Goal: Task Accomplishment & Management: Manage account settings

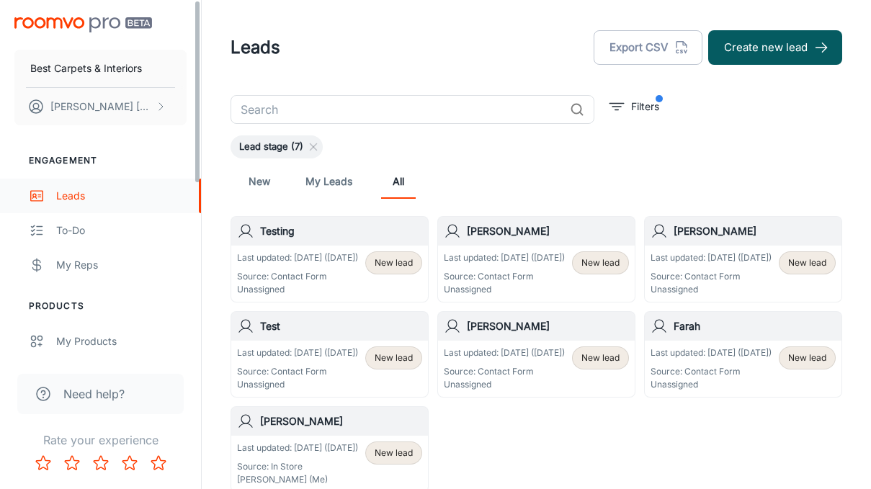
scroll to position [48, 0]
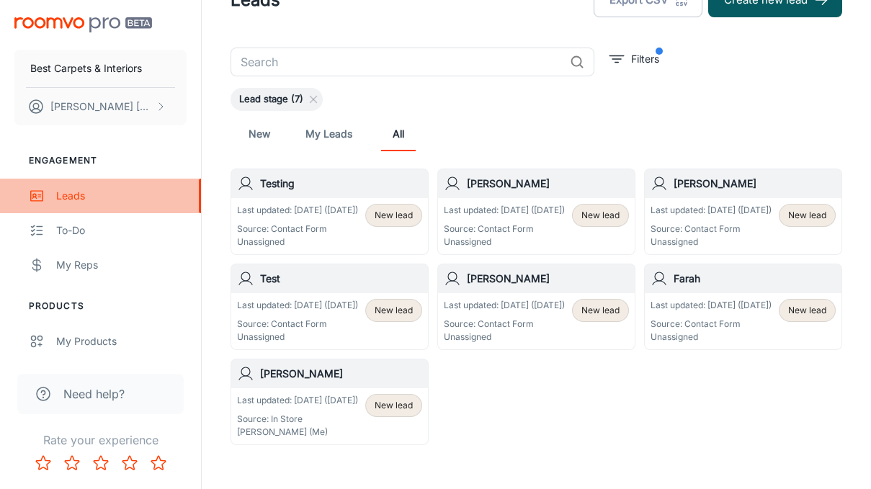
click at [69, 194] on div "Leads" at bounding box center [121, 196] width 130 height 16
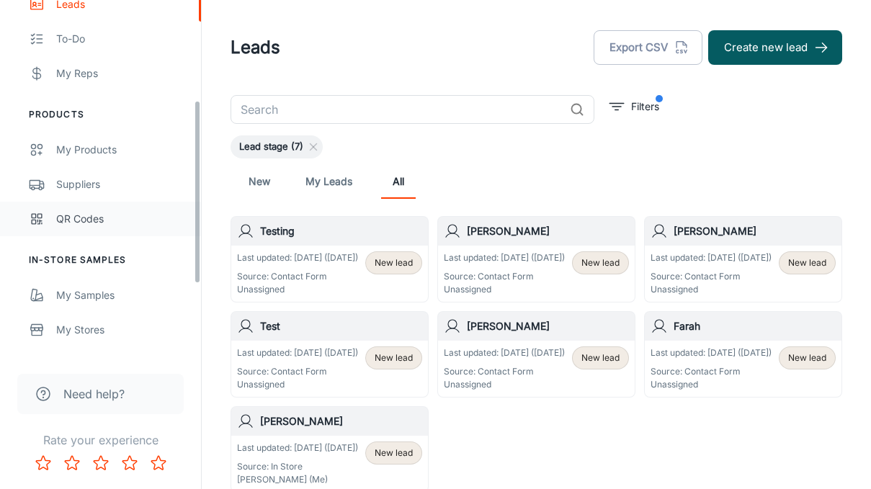
scroll to position [196, 0]
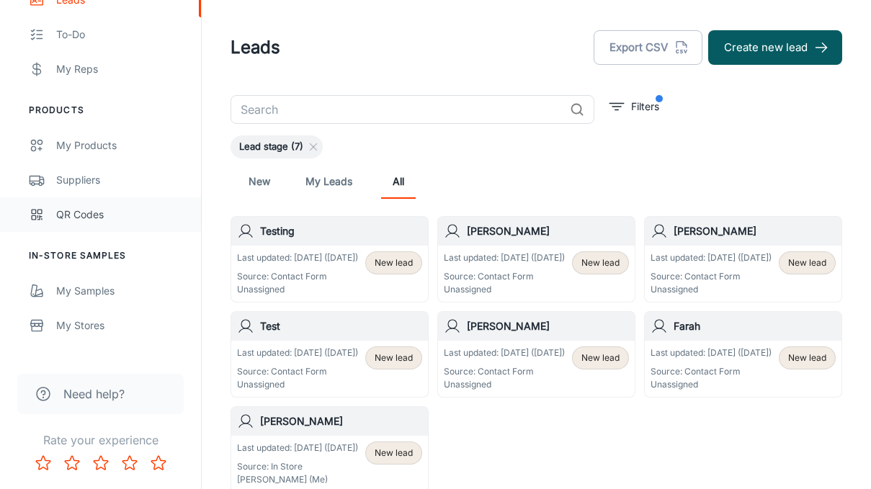
click at [66, 213] on div "QR Codes" at bounding box center [121, 215] width 130 height 16
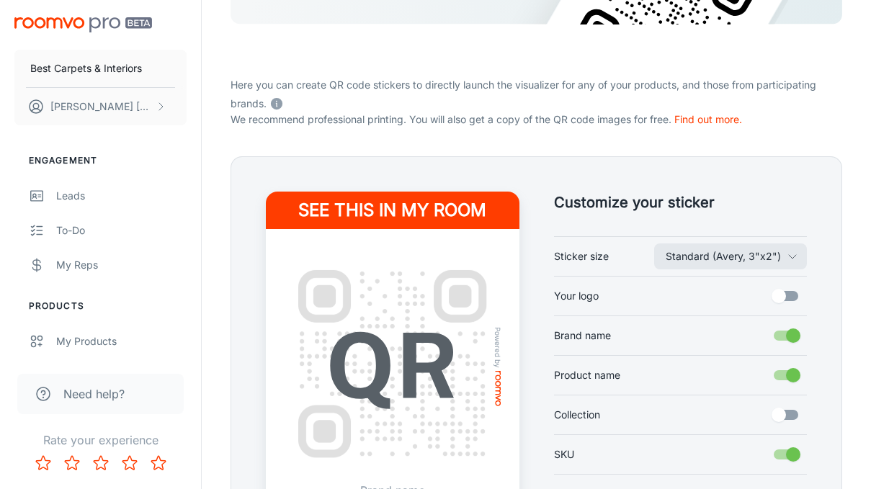
scroll to position [209, 0]
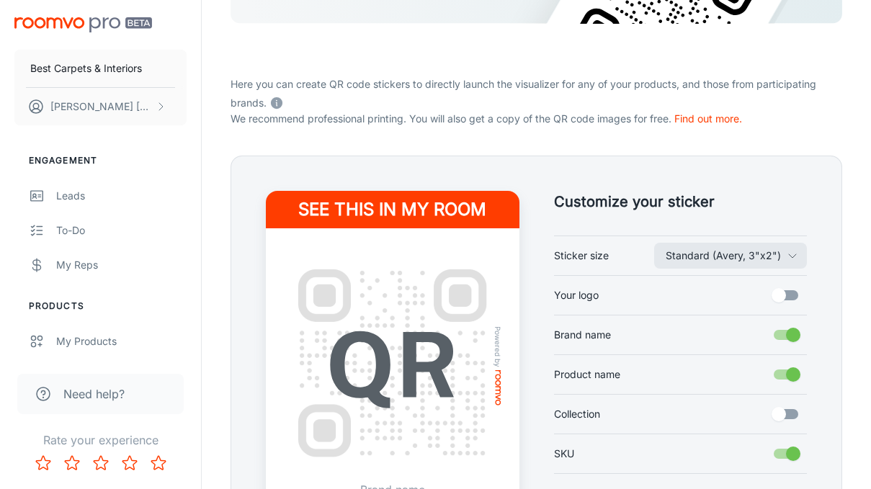
click at [789, 297] on input "Your logo" at bounding box center [779, 295] width 82 height 27
checkbox input "true"
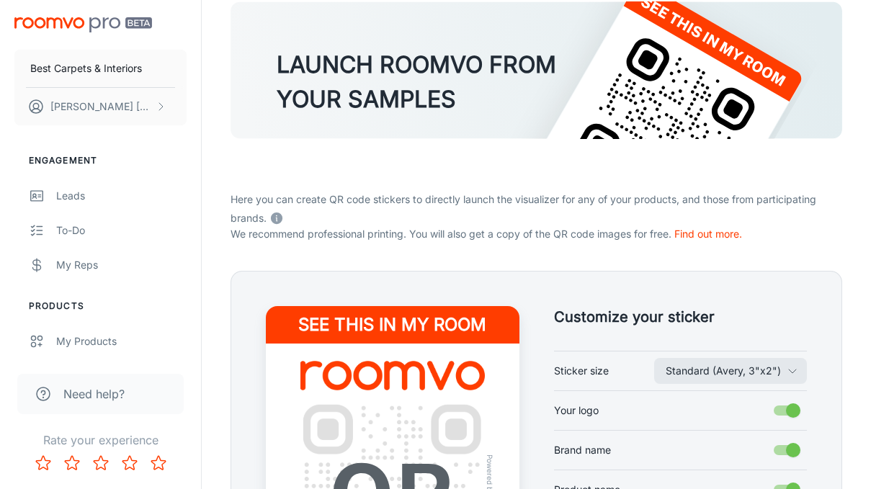
scroll to position [0, 0]
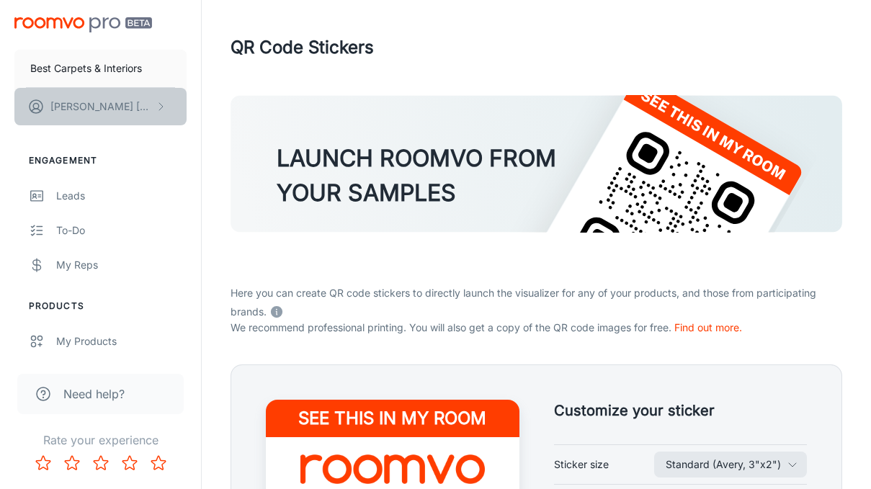
click at [76, 111] on p "[PERSON_NAME]" at bounding box center [101, 107] width 102 height 16
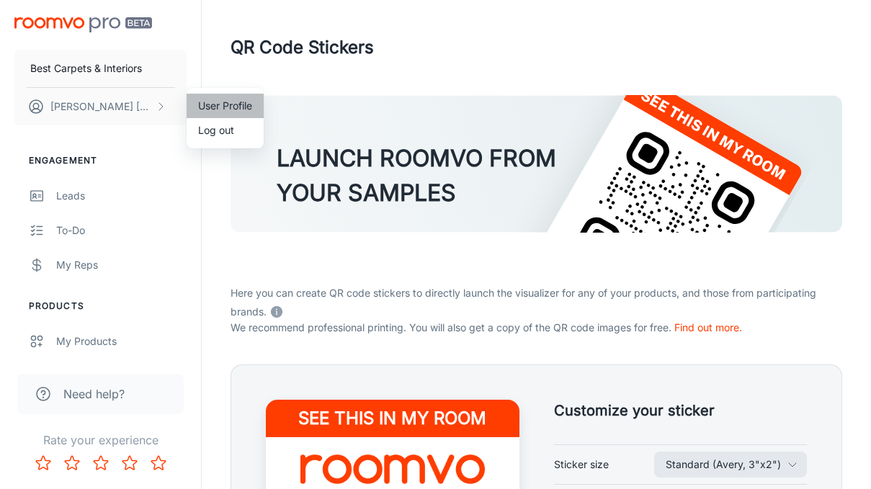
click at [220, 105] on li "User Profile" at bounding box center [225, 106] width 77 height 24
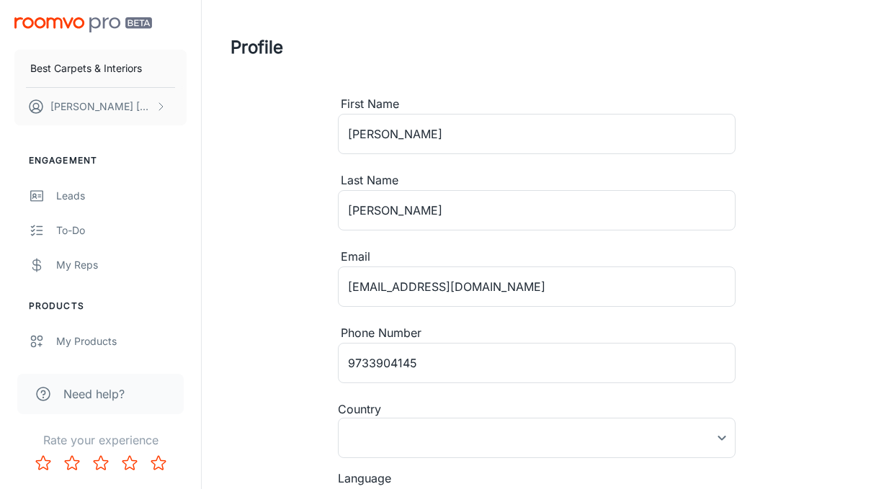
type input "[GEOGRAPHIC_DATA]"
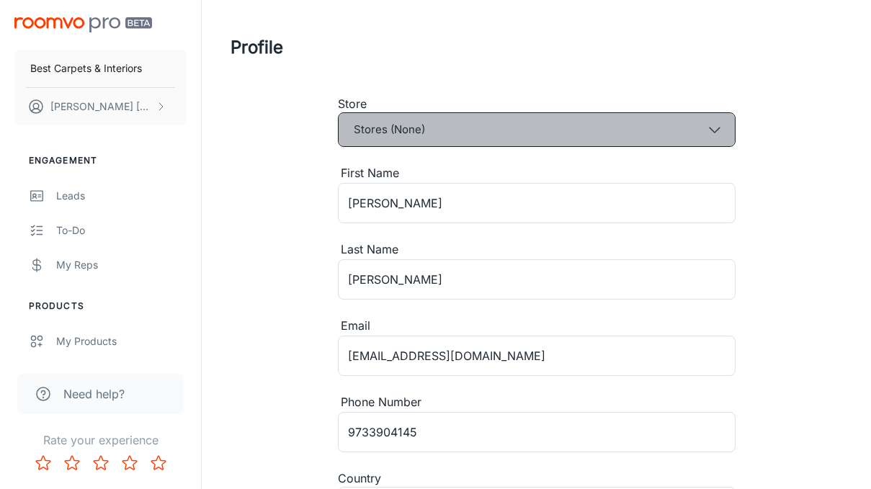
click at [433, 133] on button "Stores (None)" at bounding box center [537, 129] width 398 height 35
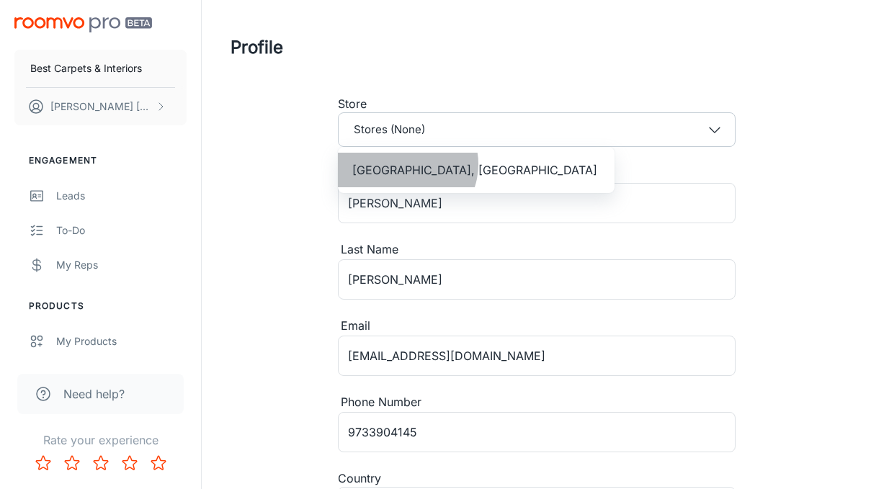
click at [406, 164] on span "[GEOGRAPHIC_DATA], [GEOGRAPHIC_DATA]" at bounding box center [474, 169] width 245 height 17
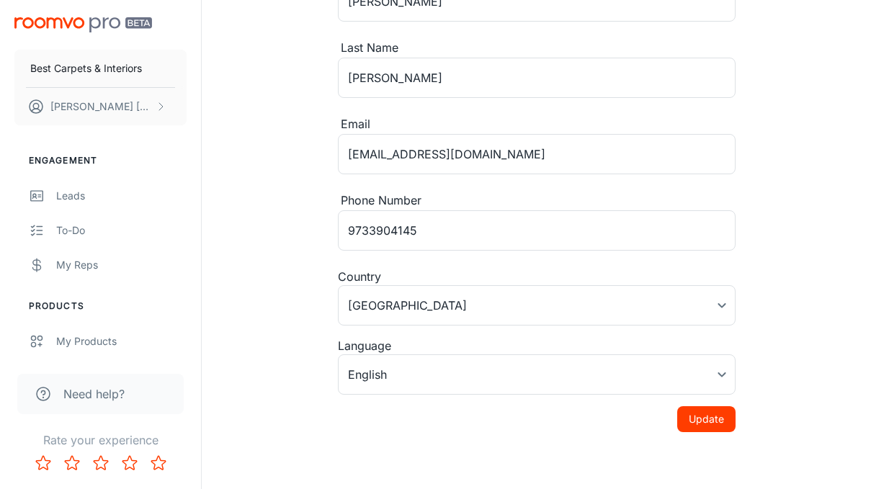
scroll to position [249, 0]
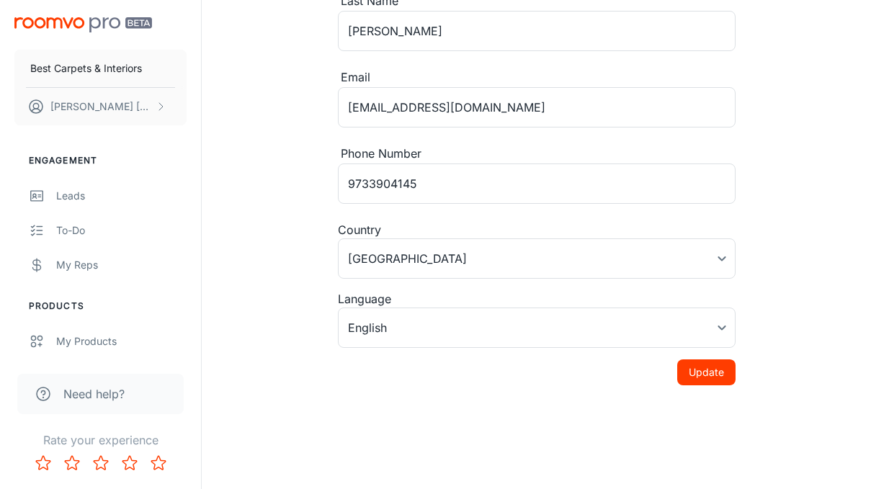
click at [692, 380] on button "Update" at bounding box center [706, 372] width 58 height 26
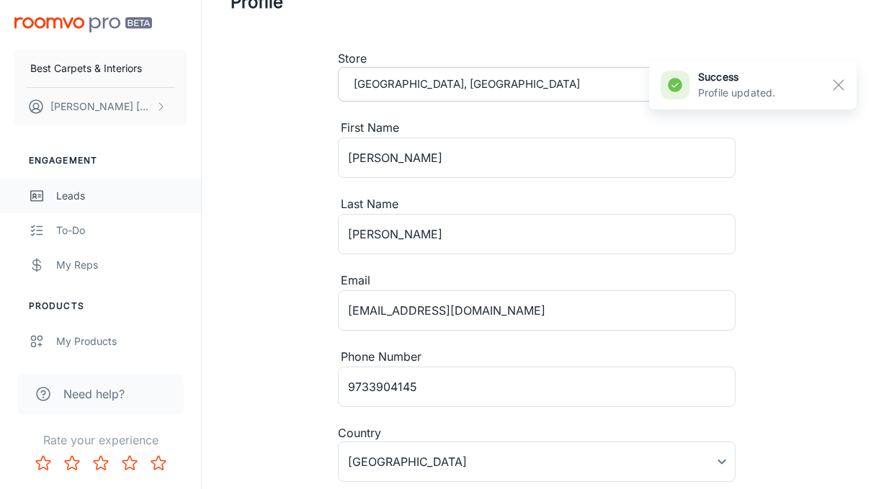
scroll to position [0, 0]
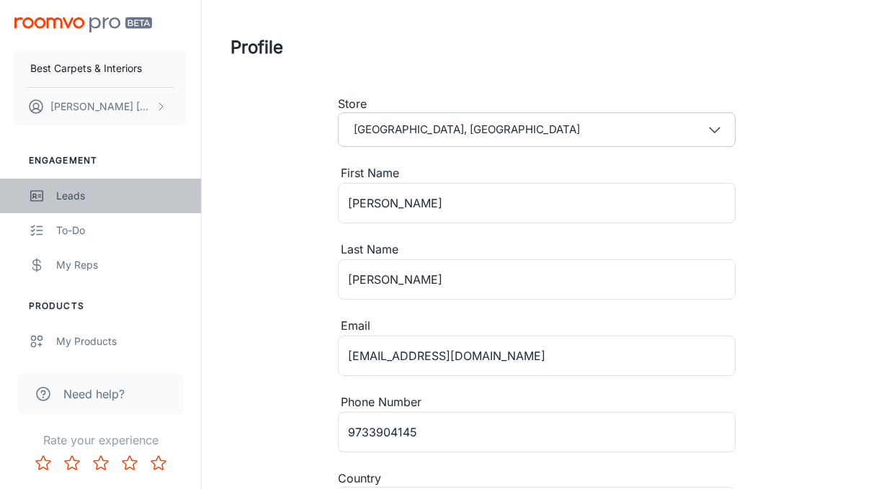
click at [71, 195] on div "Leads" at bounding box center [121, 196] width 130 height 16
